Goal: Task Accomplishment & Management: Manage account settings

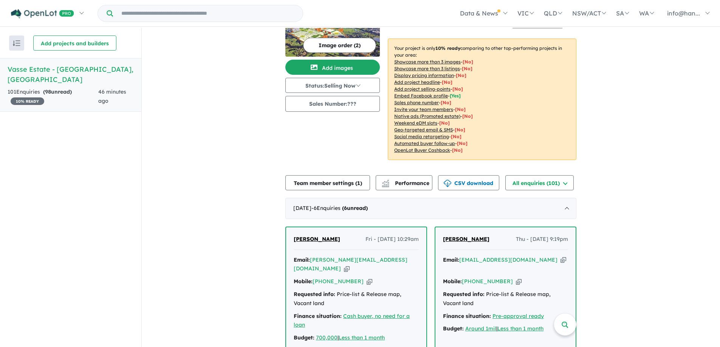
scroll to position [113, 0]
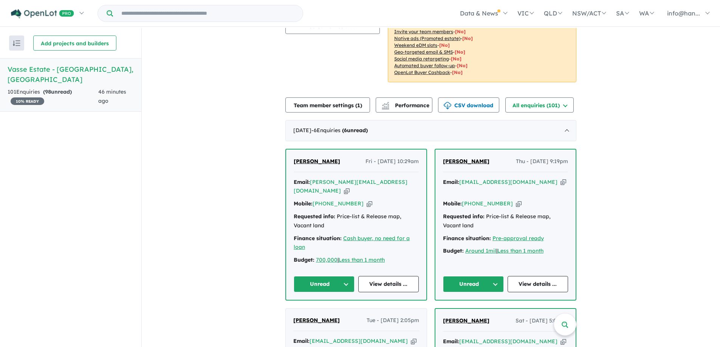
click at [349, 187] on icon "button" at bounding box center [347, 191] width 6 height 8
drag, startPoint x: 326, startPoint y: 161, endPoint x: 290, endPoint y: 164, distance: 35.2
click at [290, 164] on div "[PERSON_NAME] Fri - [DATE] 10:29am Email: [PERSON_NAME][EMAIL_ADDRESS][DOMAIN_N…" at bounding box center [356, 225] width 140 height 150
copy span "[PERSON_NAME]"
click at [366, 200] on icon "button" at bounding box center [369, 204] width 6 height 8
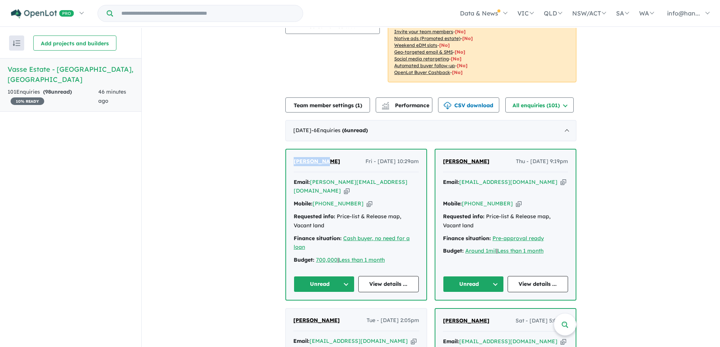
copy span "[PERSON_NAME]"
click at [345, 212] on div "Requested info: Price-list & Release map, Vacant land" at bounding box center [356, 221] width 125 height 18
copy div "Requested info: Price-list & Release map, Vacant land"
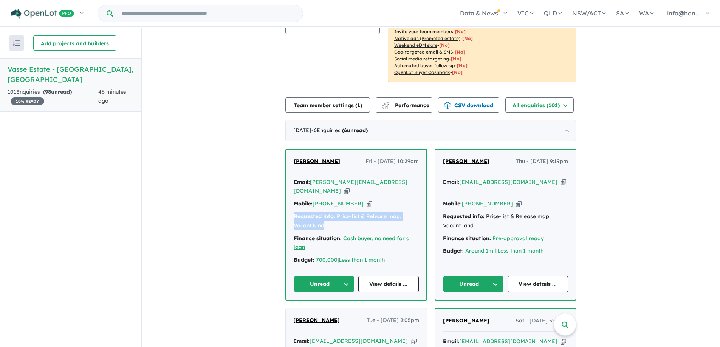
scroll to position [151, 0]
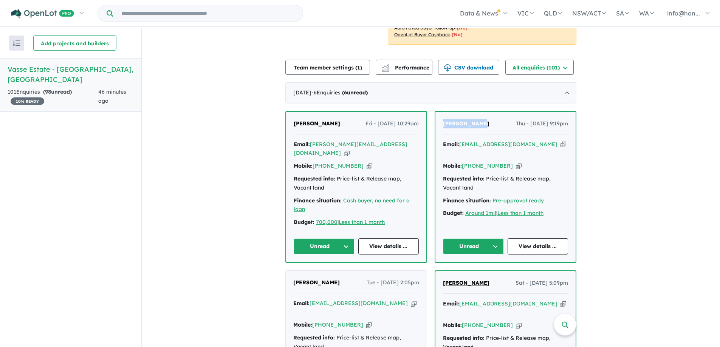
drag, startPoint x: 481, startPoint y: 124, endPoint x: 442, endPoint y: 126, distance: 39.4
click at [443, 126] on div "[PERSON_NAME] Thu - [DATE] 9:19pm" at bounding box center [505, 126] width 125 height 15
click at [560, 142] on icon "button" at bounding box center [563, 145] width 6 height 8
copy span "[PERSON_NAME]"
click at [520, 175] on div "Requested info: Price-list & Release map, Vacant land" at bounding box center [505, 184] width 125 height 18
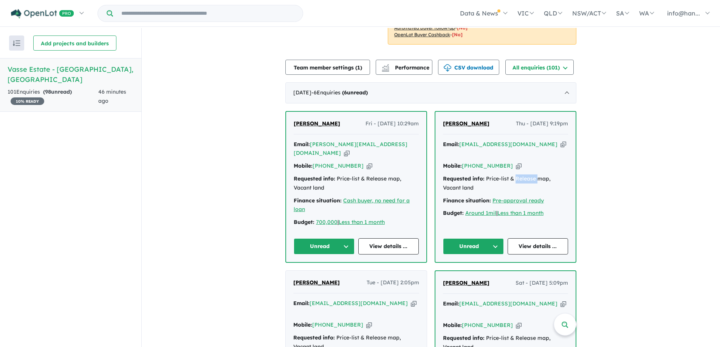
click at [520, 175] on div "Requested info: Price-list & Release map, Vacant land" at bounding box center [505, 184] width 125 height 18
copy div "Requested info: Price-list & Release map, Vacant land"
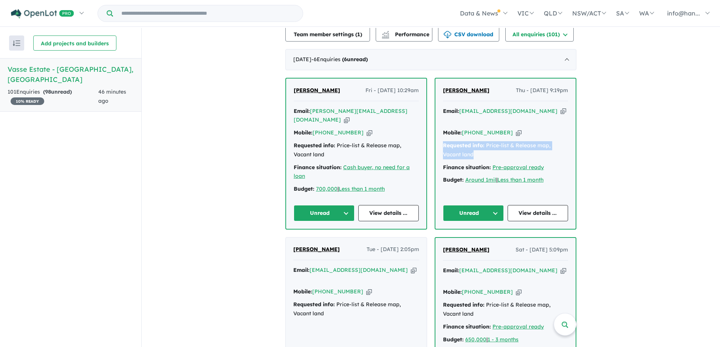
scroll to position [227, 0]
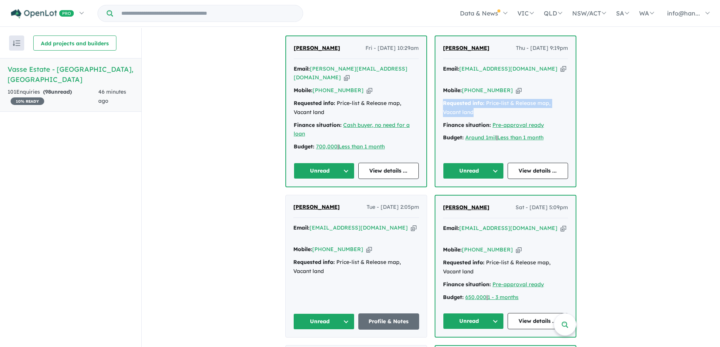
click at [411, 224] on icon "button" at bounding box center [414, 228] width 6 height 8
copy div "Requested info: Price-list & Release map, Vacant land"
